Goal: Information Seeking & Learning: Understand process/instructions

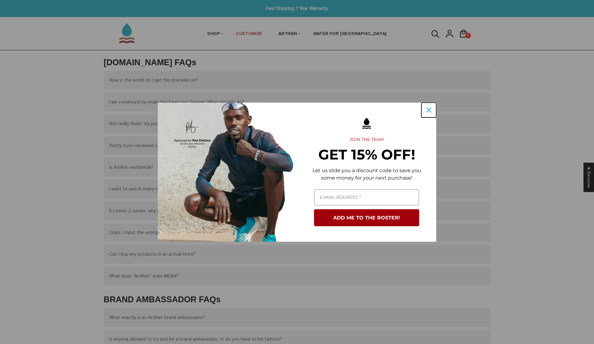
click at [427, 109] on icon "close icon" at bounding box center [428, 110] width 5 height 5
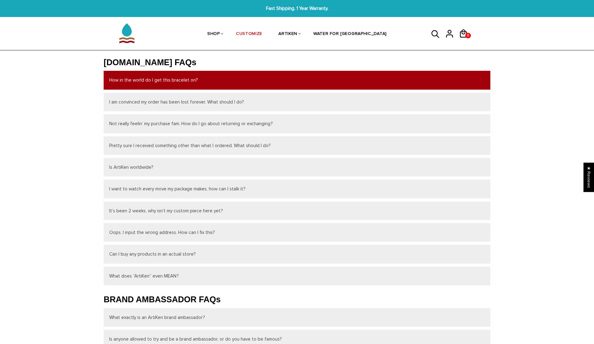
click at [127, 79] on button "How in the world do I get this bracelet on?" at bounding box center [297, 80] width 387 height 19
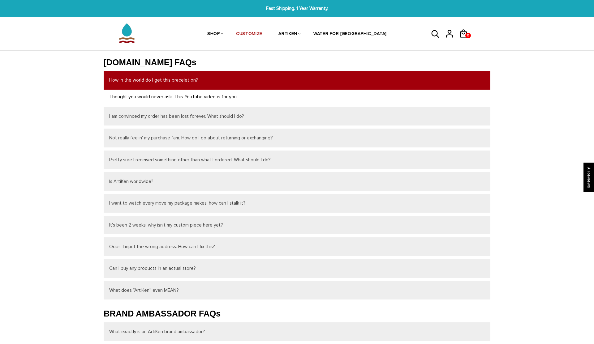
click at [127, 79] on button "How in the world do I get this bracelet on?" at bounding box center [297, 80] width 387 height 19
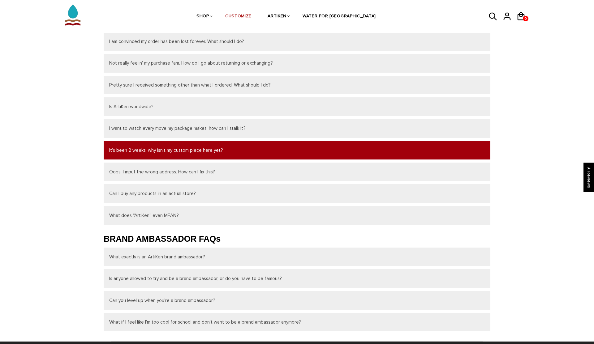
scroll to position [117, 0]
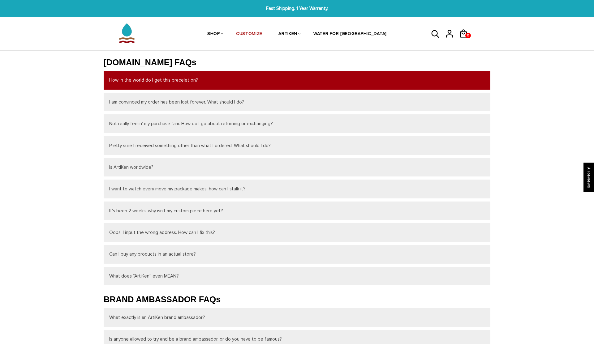
click at [174, 84] on button "How in the world do I get this bracelet on?" at bounding box center [297, 80] width 387 height 19
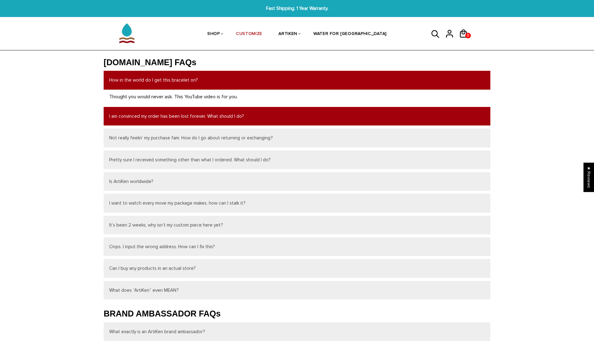
click at [179, 115] on button "I am convinced my order has been lost forever. What should I do?" at bounding box center [297, 116] width 387 height 19
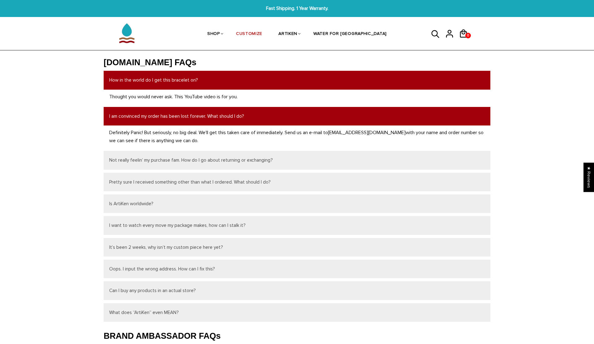
click at [179, 115] on button "I am convinced my order has been lost forever. What should I do?" at bounding box center [297, 116] width 387 height 19
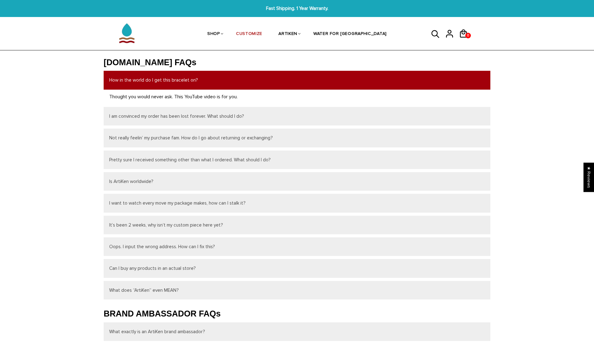
click at [197, 97] on p "Thought you would never ask. This YouTube video is for you." at bounding box center [297, 97] width 376 height 8
click at [179, 97] on p "Thought you would never ask. This YouTube video is for you." at bounding box center [297, 97] width 376 height 8
click at [155, 97] on p "Thought you would never ask. This YouTube video is for you." at bounding box center [297, 97] width 376 height 8
click at [127, 98] on p "Thought you would never ask. This YouTube video is for you." at bounding box center [297, 97] width 376 height 8
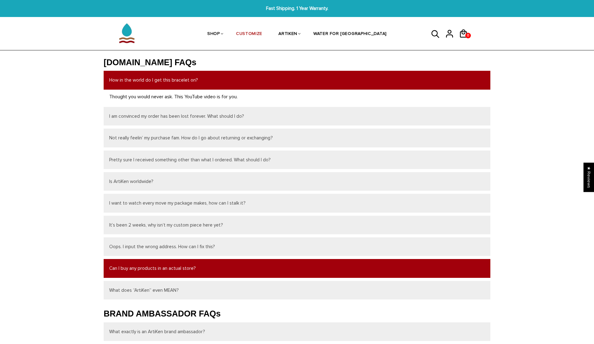
click at [236, 269] on button "Can I buy any products in an actual store?" at bounding box center [297, 268] width 387 height 19
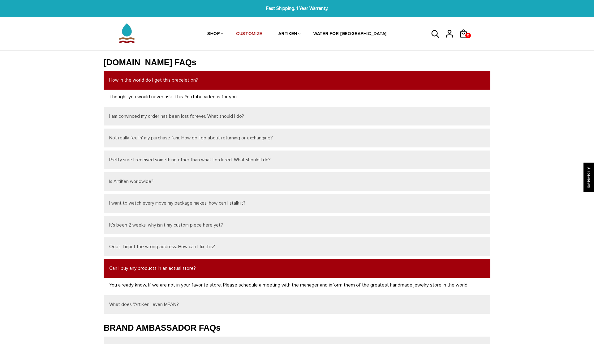
click at [236, 269] on button "Can I buy any products in an actual store?" at bounding box center [297, 268] width 387 height 19
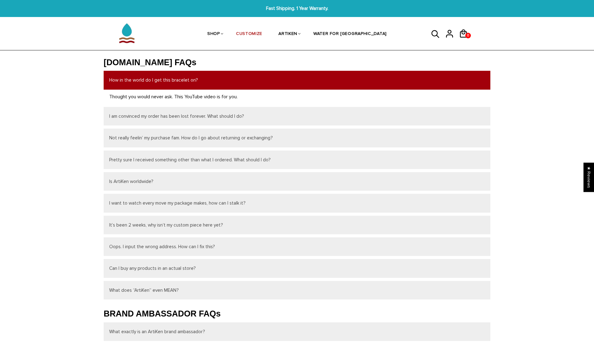
click at [224, 99] on p "Thought you would never ask. This YouTube video is for you." at bounding box center [297, 97] width 376 height 8
click at [240, 99] on p "Thought you would never ask. This YouTube video is for you." at bounding box center [297, 97] width 376 height 8
click at [201, 99] on p "Thought you would never ask. This YouTube video is for you." at bounding box center [297, 97] width 376 height 8
click at [189, 97] on p "Thought you would never ask. This YouTube video is for you." at bounding box center [297, 97] width 376 height 8
click at [181, 97] on p "Thought you would never ask. This YouTube video is for you." at bounding box center [297, 97] width 376 height 8
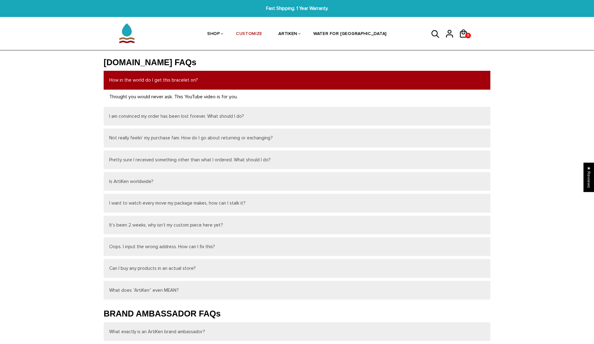
click at [193, 97] on p "Thought you would never ask. This YouTube video is for you." at bounding box center [297, 97] width 376 height 8
click at [209, 97] on p "Thought you would never ask. This YouTube video is for you." at bounding box center [297, 97] width 376 height 8
click at [215, 97] on p "Thought you would never ask. This YouTube video is for you." at bounding box center [297, 97] width 376 height 8
click at [130, 97] on p "Thought you would never ask. This YouTube video is for you." at bounding box center [297, 97] width 376 height 8
click at [118, 98] on p "Thought you would never ask. This YouTube video is for you." at bounding box center [297, 97] width 376 height 8
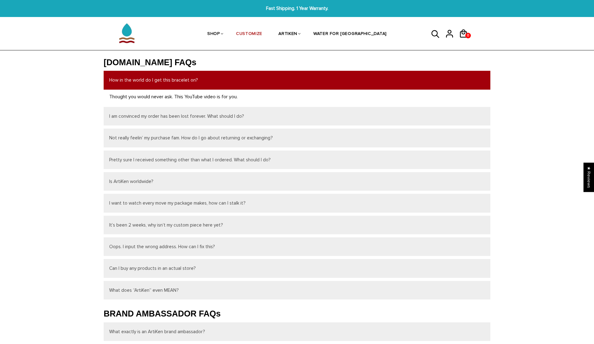
click at [185, 82] on button "How in the world do I get this bracelet on?" at bounding box center [297, 80] width 387 height 19
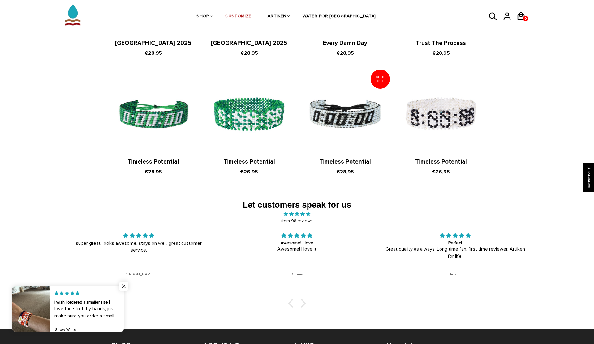
scroll to position [956, 0]
